Goal: Task Accomplishment & Management: Use online tool/utility

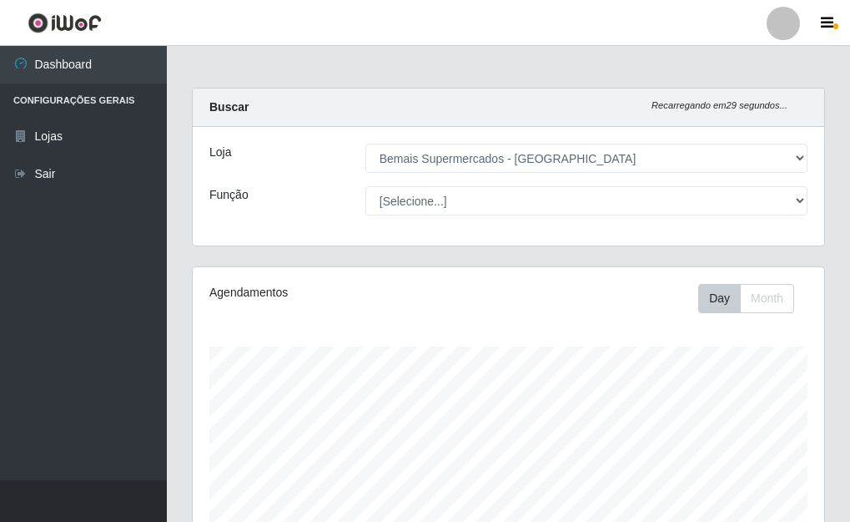
select select "249"
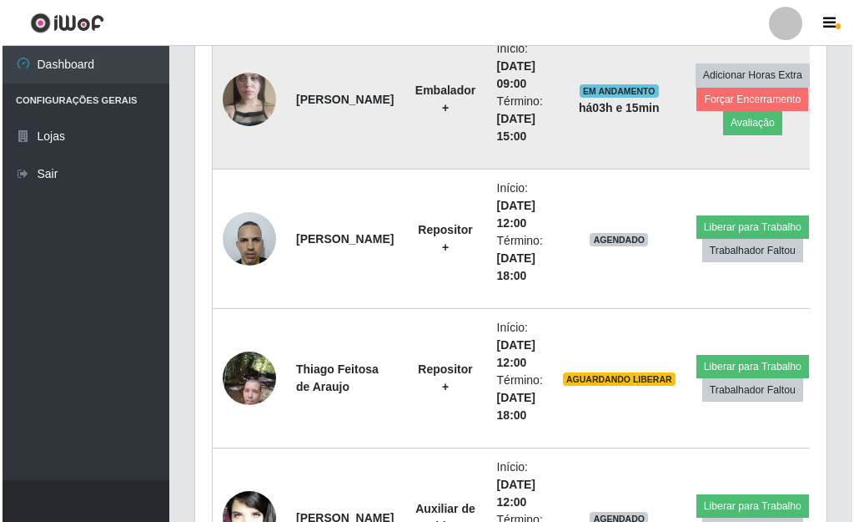
scroll to position [1155, 0]
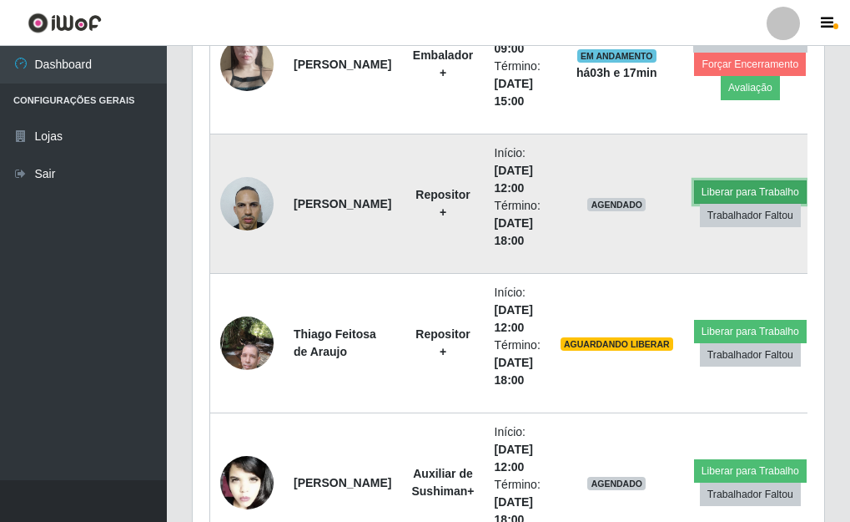
click at [734, 184] on button "Liberar para Trabalho" at bounding box center [750, 191] width 113 height 23
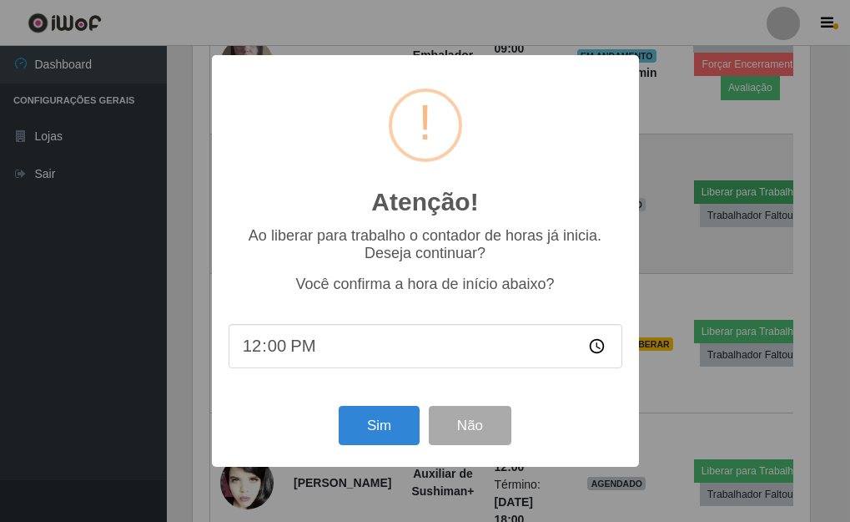
scroll to position [346, 622]
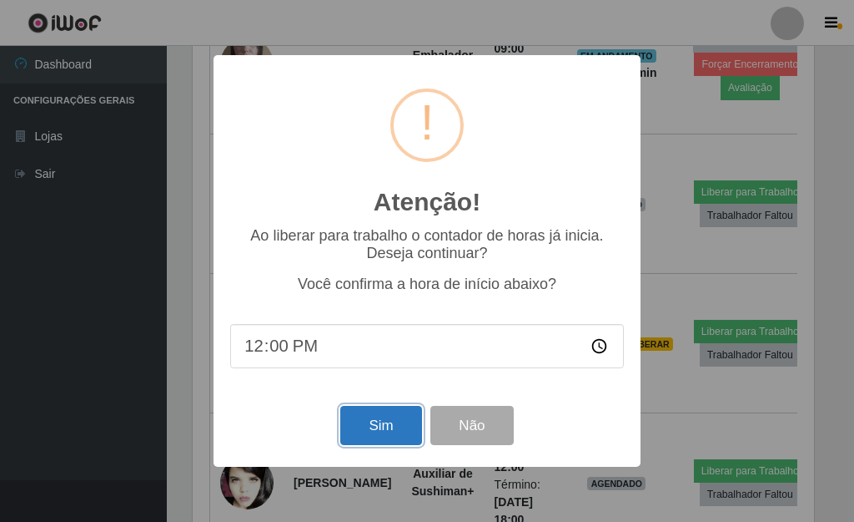
click at [382, 425] on button "Sim" at bounding box center [380, 425] width 81 height 39
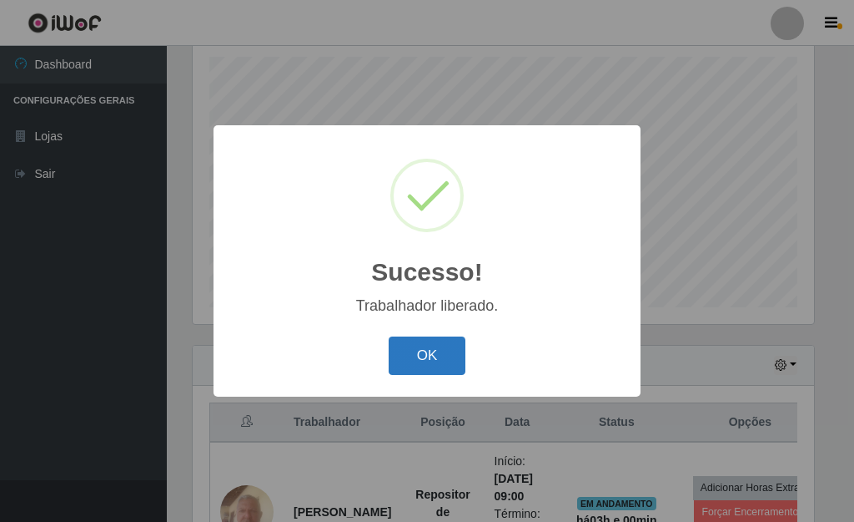
click at [422, 362] on button "OK" at bounding box center [428, 355] width 78 height 39
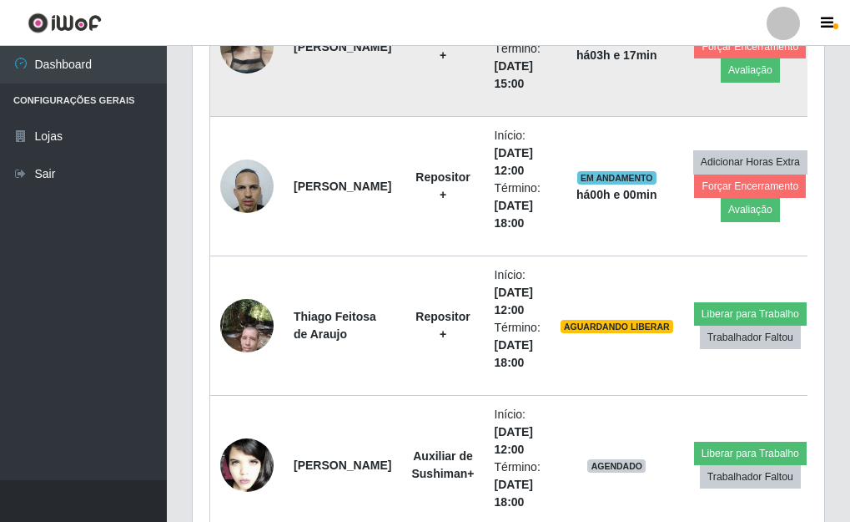
scroll to position [1207, 0]
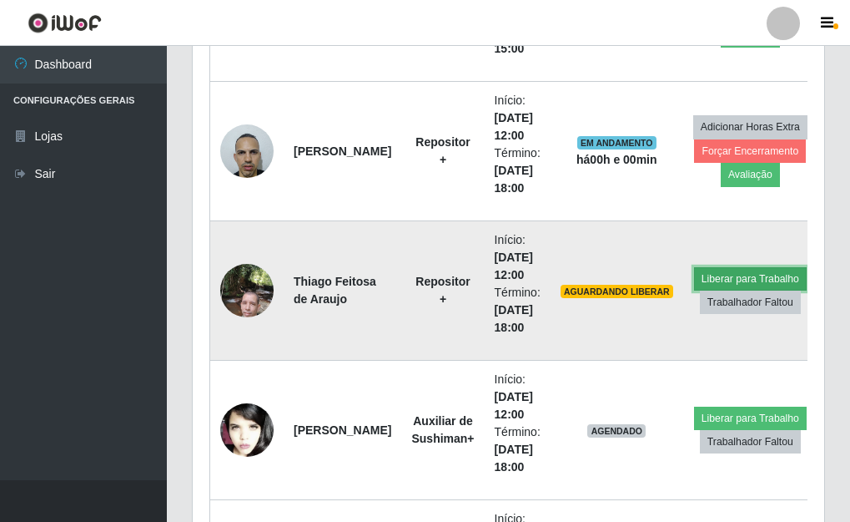
click at [761, 275] on button "Liberar para Trabalho" at bounding box center [750, 278] width 113 height 23
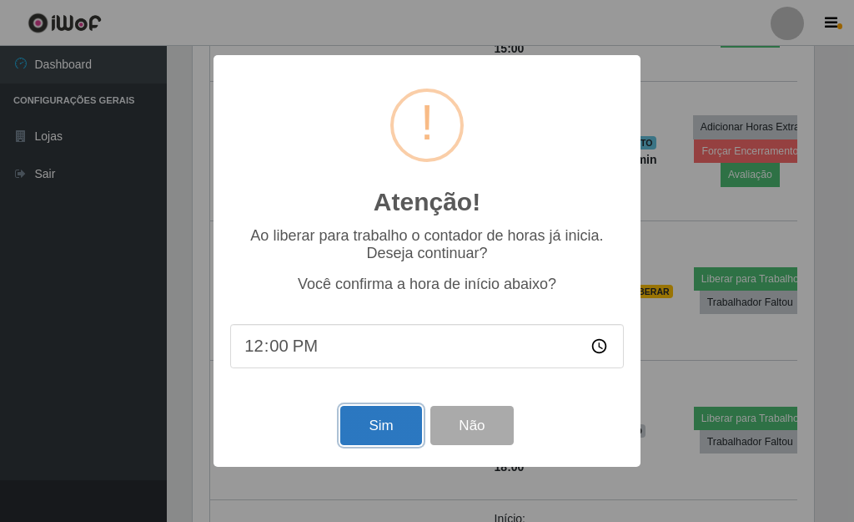
click at [372, 427] on button "Sim" at bounding box center [380, 425] width 81 height 39
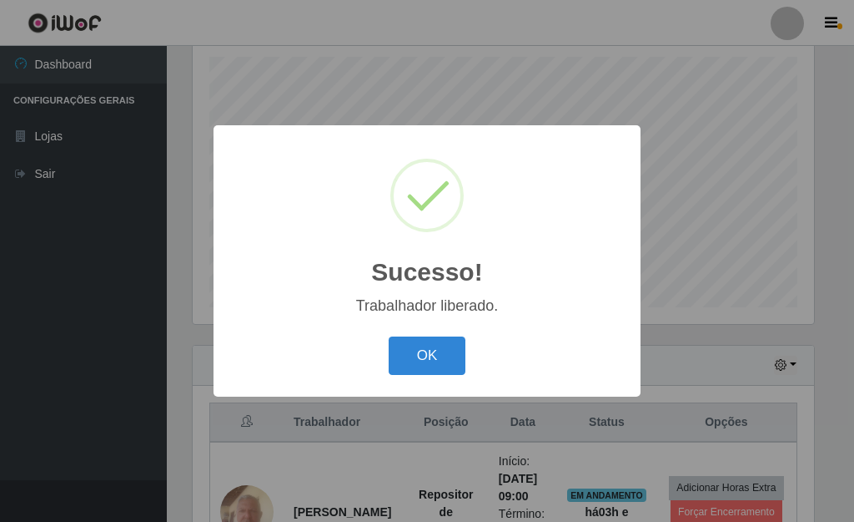
click at [389, 336] on button "OK" at bounding box center [428, 355] width 78 height 39
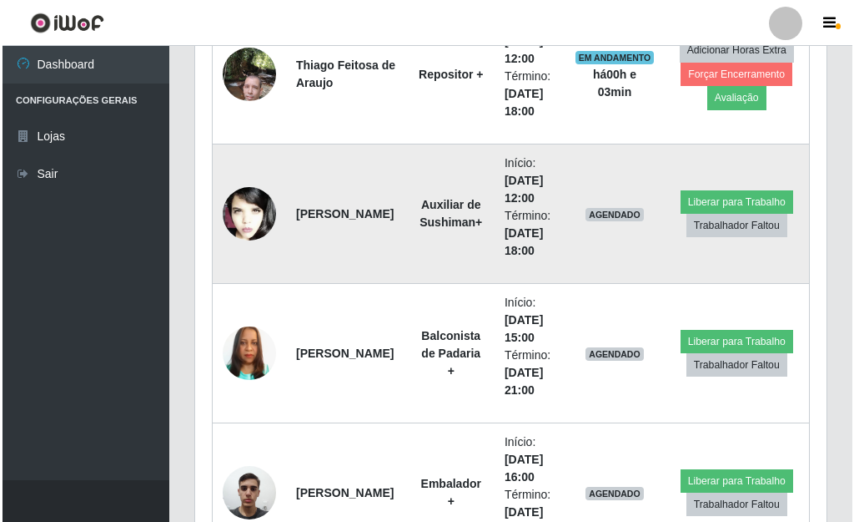
scroll to position [1458, 0]
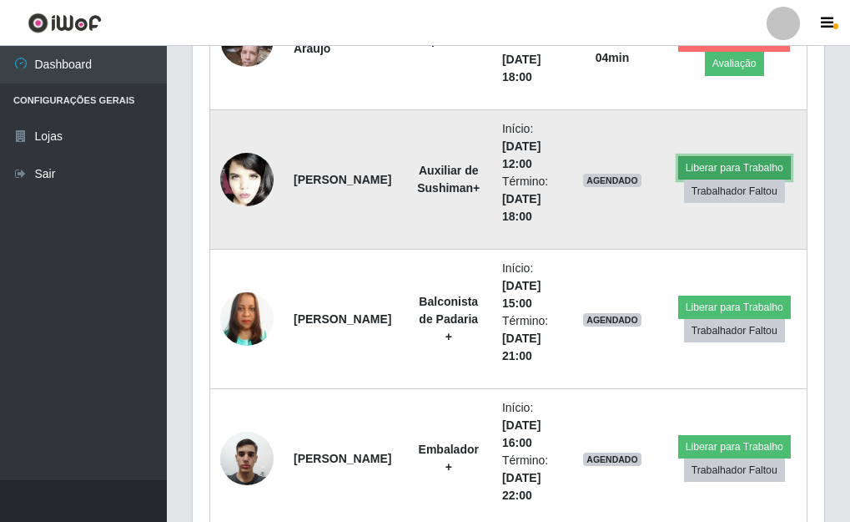
click at [753, 163] on button "Liberar para Trabalho" at bounding box center [734, 167] width 113 height 23
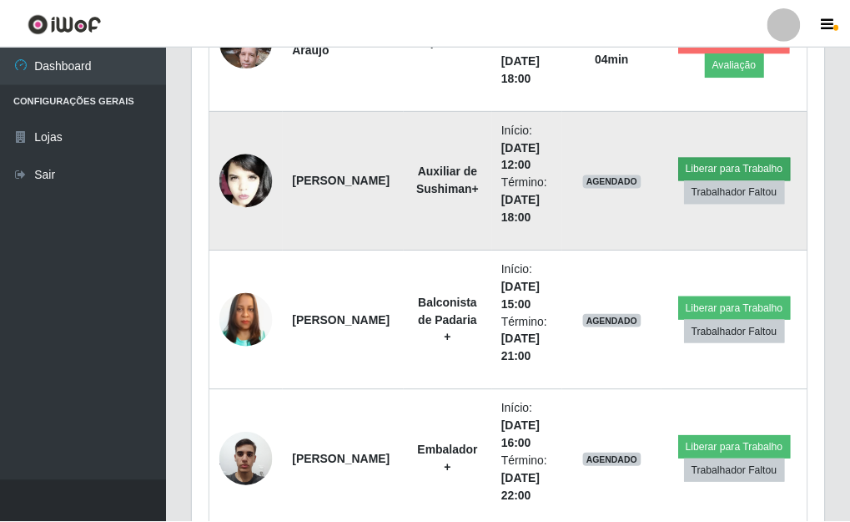
scroll to position [346, 622]
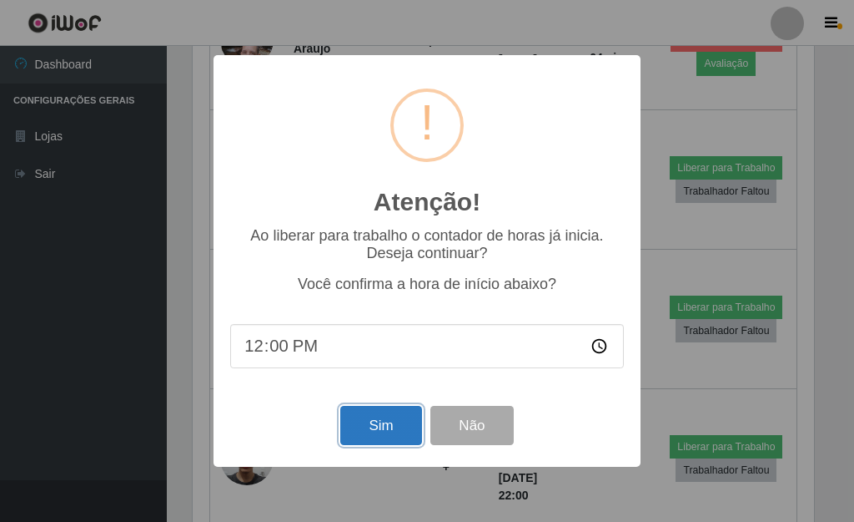
click at [399, 440] on button "Sim" at bounding box center [380, 425] width 81 height 39
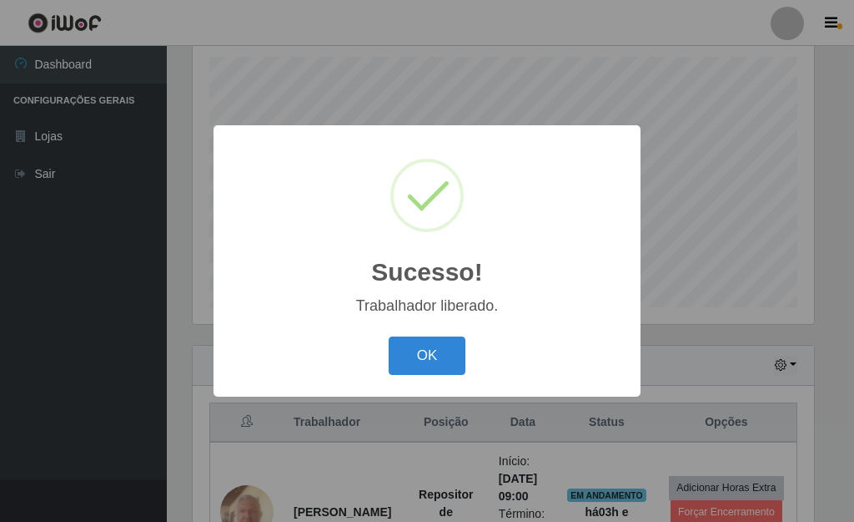
click at [389, 336] on button "OK" at bounding box center [428, 355] width 78 height 39
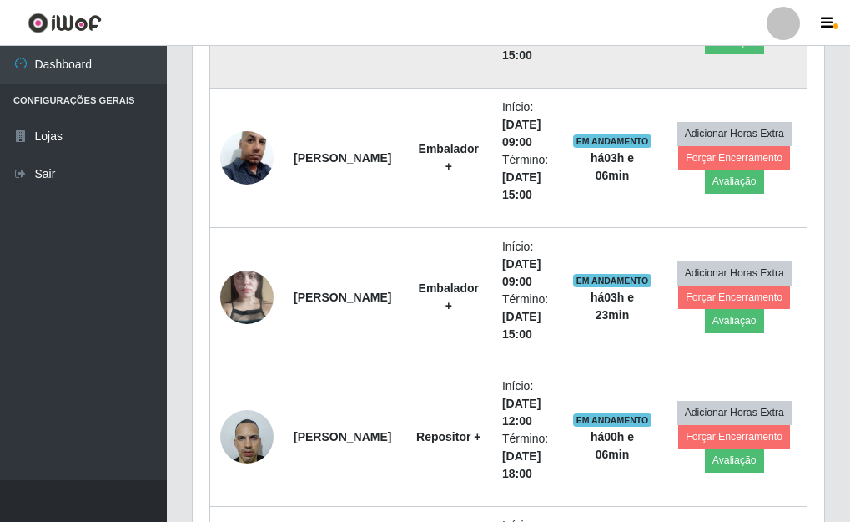
scroll to position [957, 0]
